Goal: Task Accomplishment & Management: Manage account settings

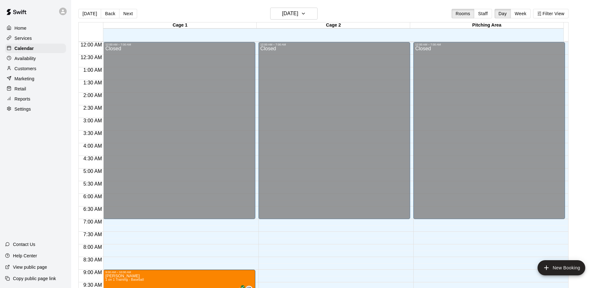
scroll to position [354, 0]
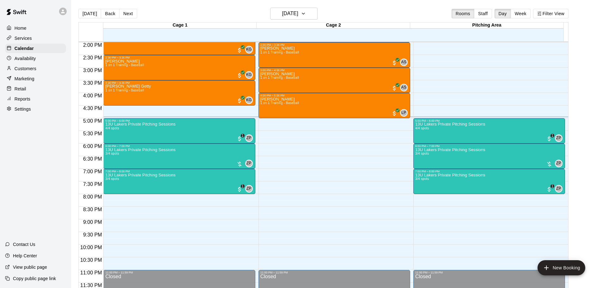
click at [23, 99] on p "Reports" at bounding box center [23, 99] width 16 height 6
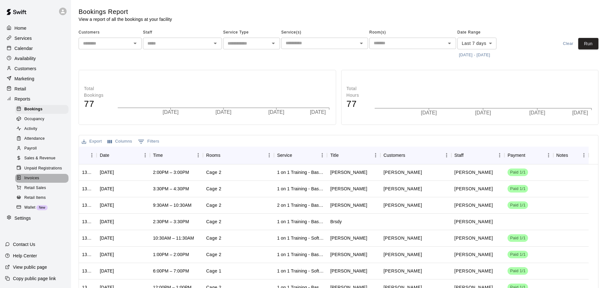
click at [36, 181] on span "Invoices" at bounding box center [31, 178] width 15 height 6
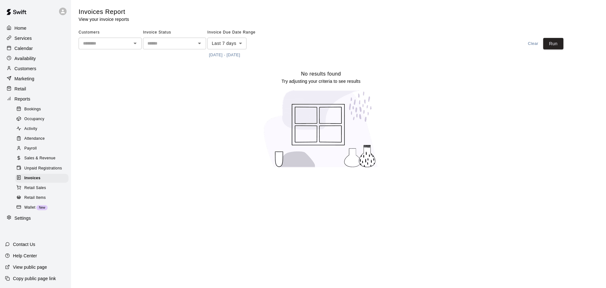
click at [118, 51] on div "Customers ​" at bounding box center [110, 43] width 63 height 33
click at [123, 47] on input "text" at bounding box center [105, 43] width 49 height 8
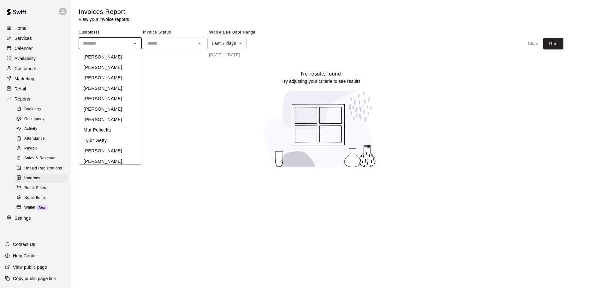
click at [123, 47] on input "text" at bounding box center [105, 43] width 49 height 8
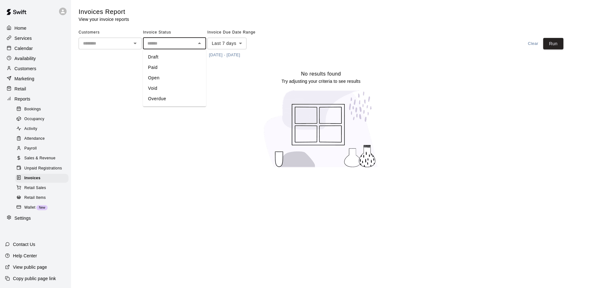
click at [156, 41] on input "text" at bounding box center [169, 43] width 49 height 8
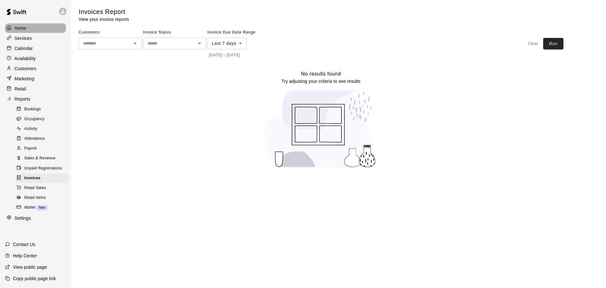
click at [20, 26] on p "Home" at bounding box center [21, 28] width 12 height 6
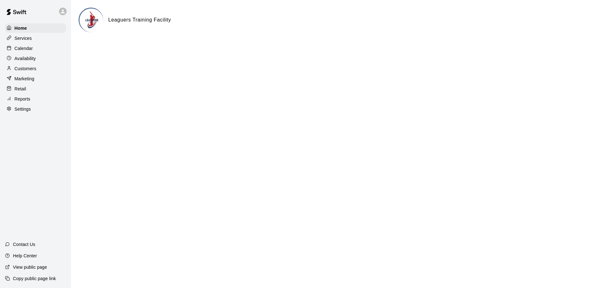
click at [21, 111] on p "Settings" at bounding box center [23, 109] width 16 height 6
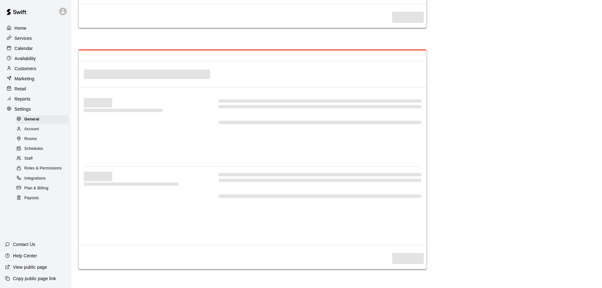
select select "**"
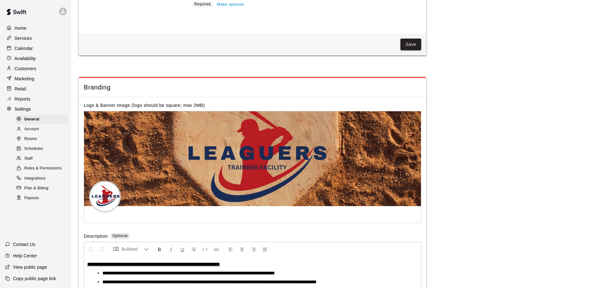
scroll to position [1331, 0]
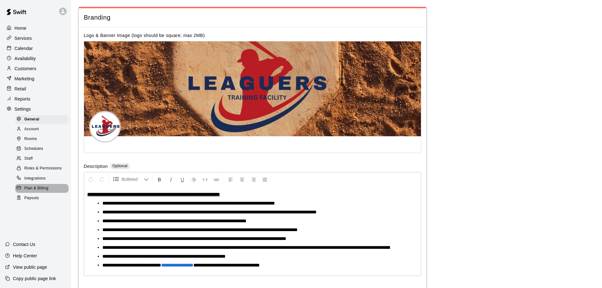
click at [42, 191] on span "Plan & Billing" at bounding box center [36, 188] width 24 height 6
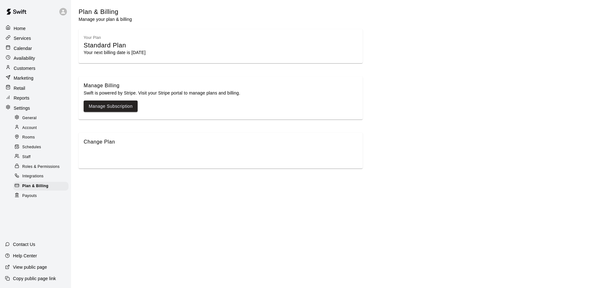
click at [129, 48] on div "Standard Plan" at bounding box center [221, 45] width 274 height 9
click at [37, 123] on div "Account" at bounding box center [40, 127] width 55 height 9
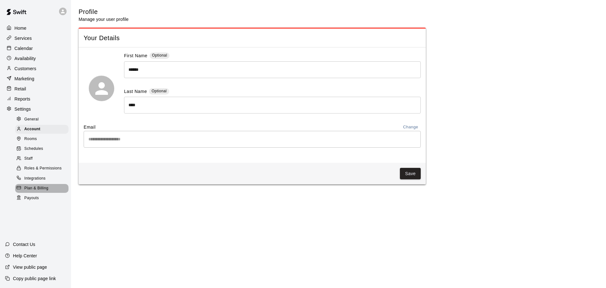
click at [35, 191] on span "Plan & Billing" at bounding box center [36, 188] width 24 height 6
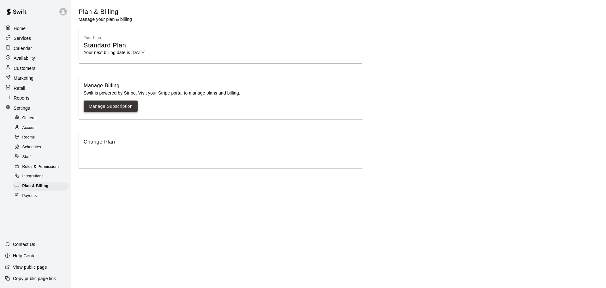
click at [113, 105] on link "Manage Subscription" at bounding box center [111, 106] width 44 height 8
